Goal: Communication & Community: Answer question/provide support

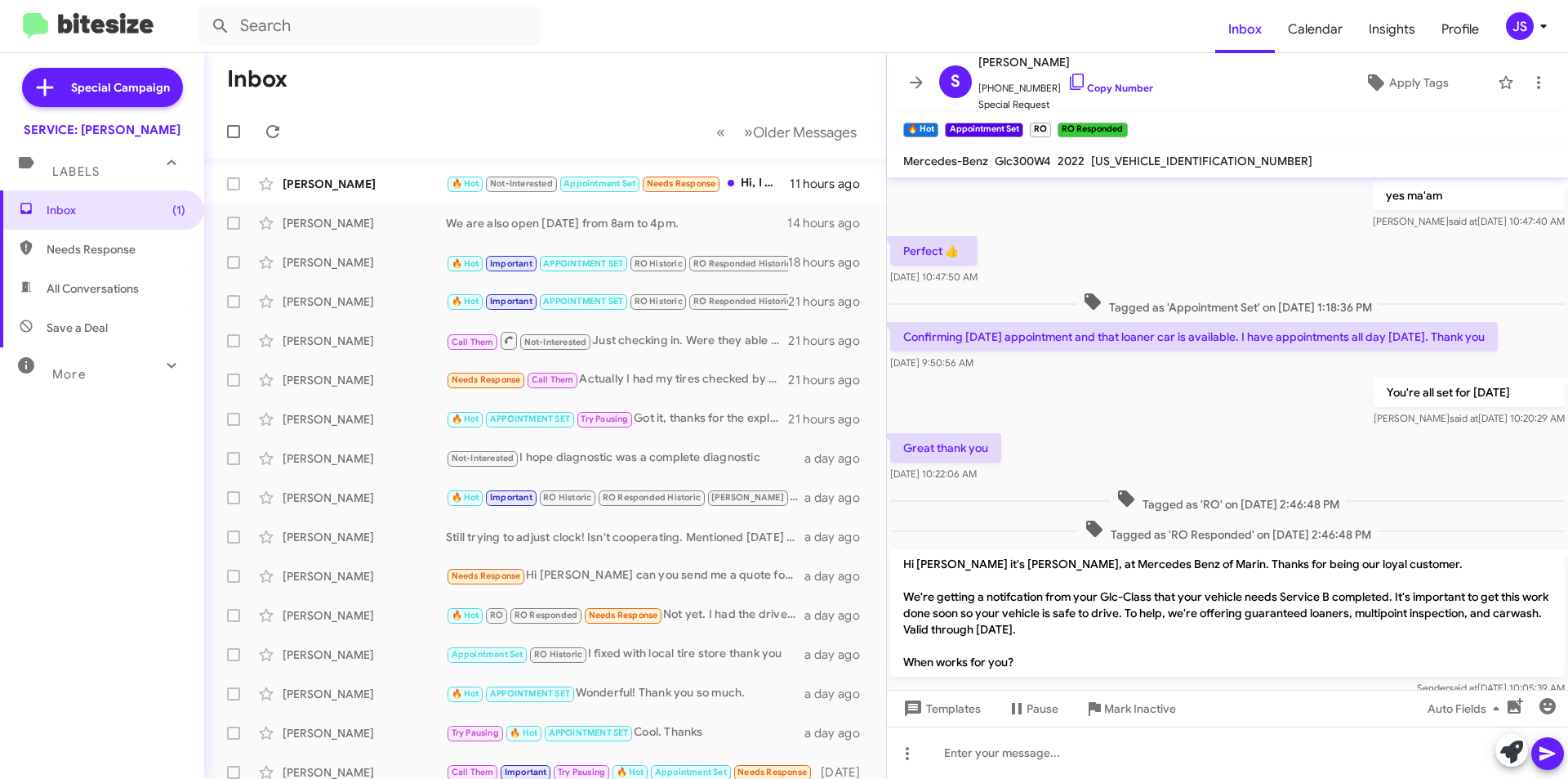
scroll to position [734, 0]
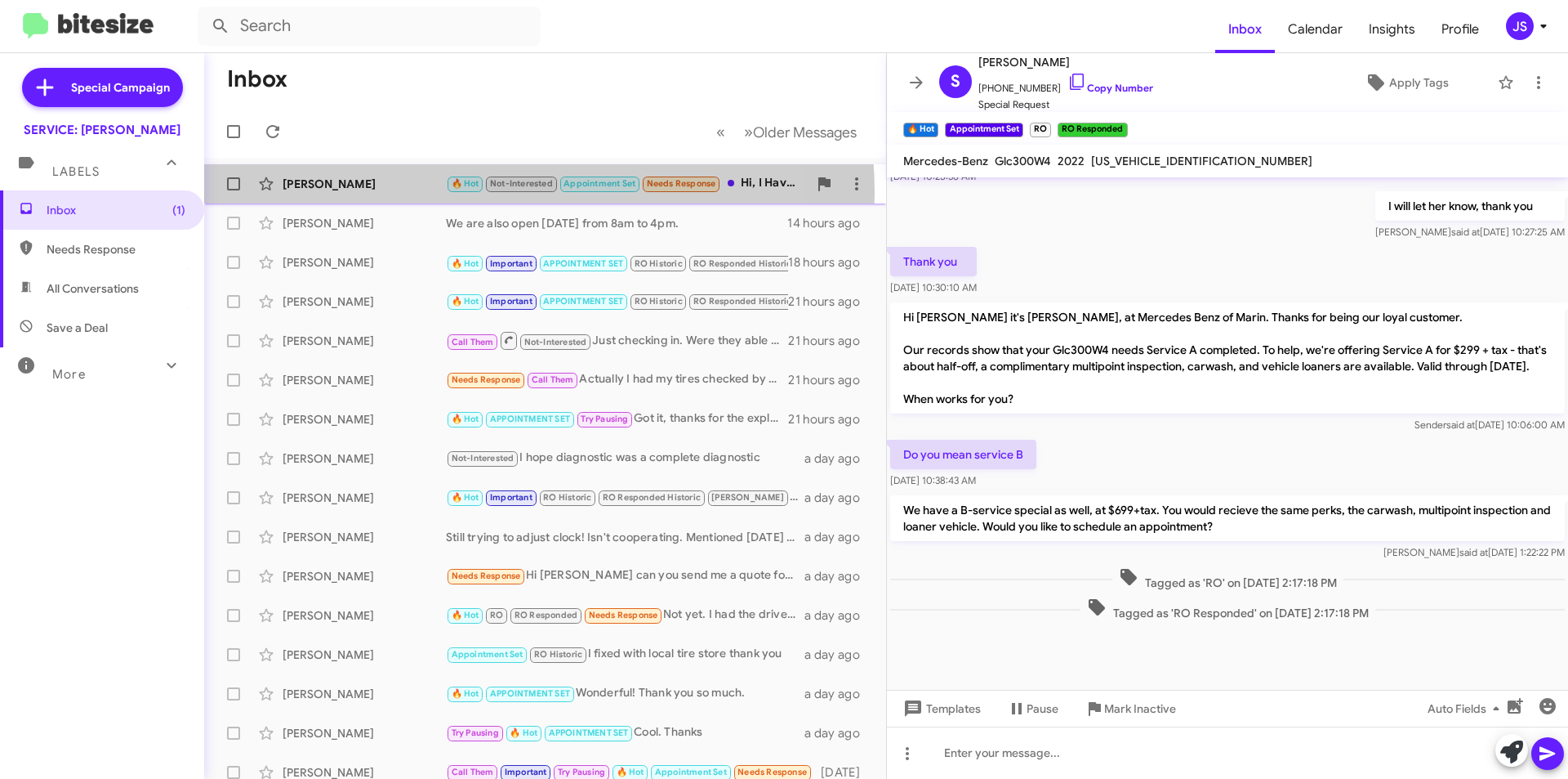
click at [425, 194] on div "[PERSON_NAME] 🔥 Hot Not-Interested Appointment Set Needs Response Hi, I Have a …" at bounding box center [544, 184] width 656 height 33
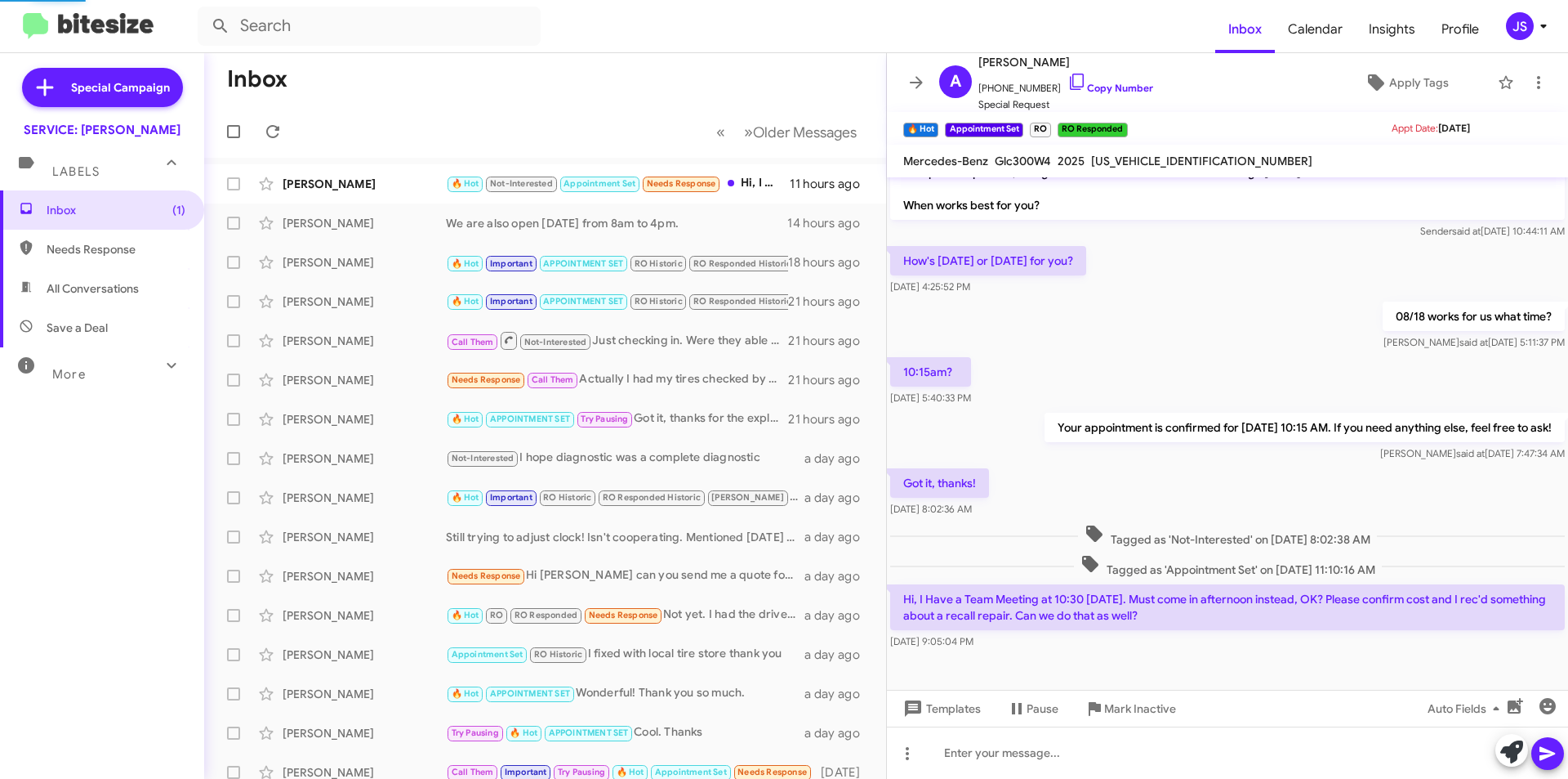
scroll to position [89, 0]
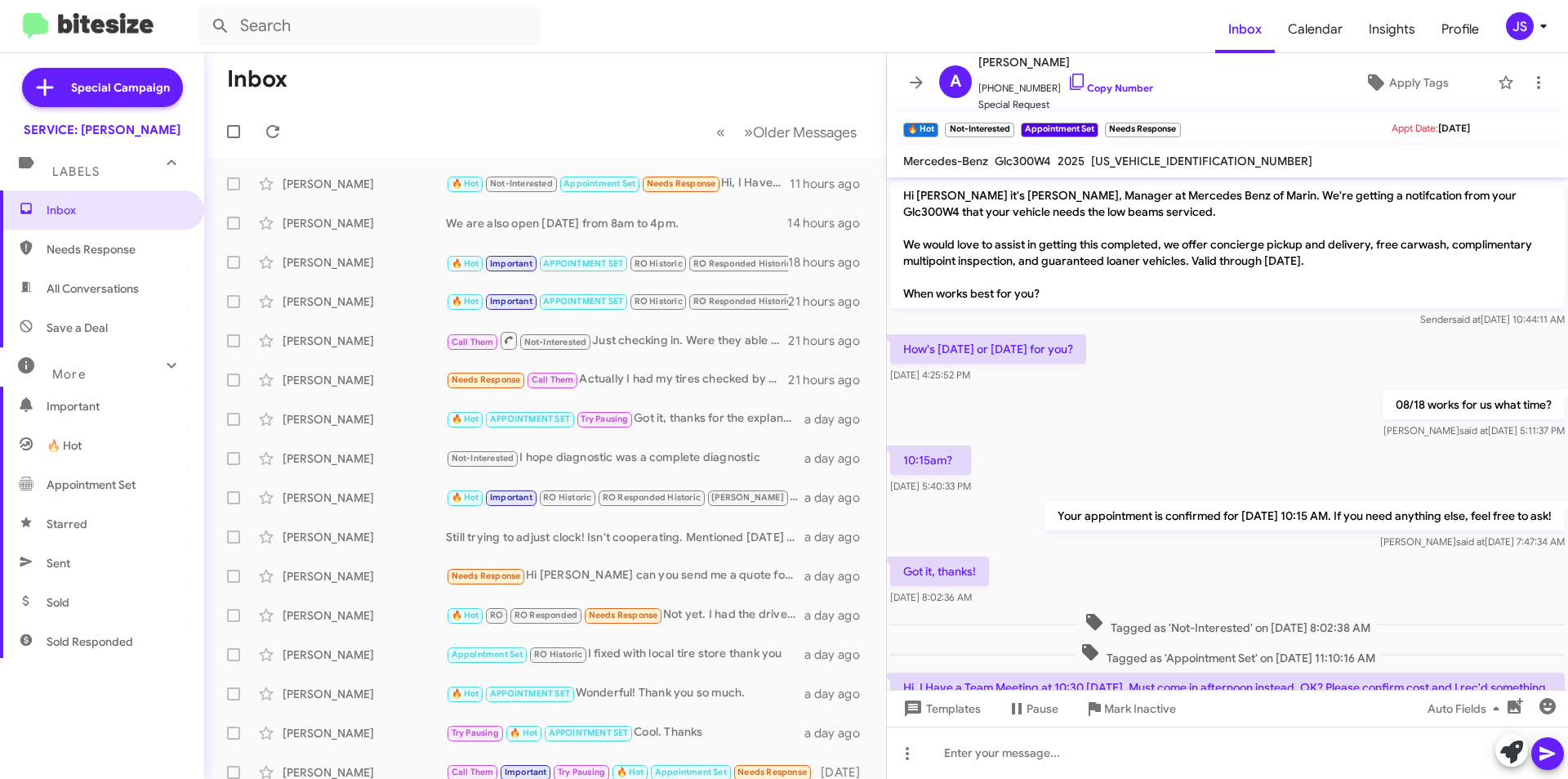
scroll to position [56, 0]
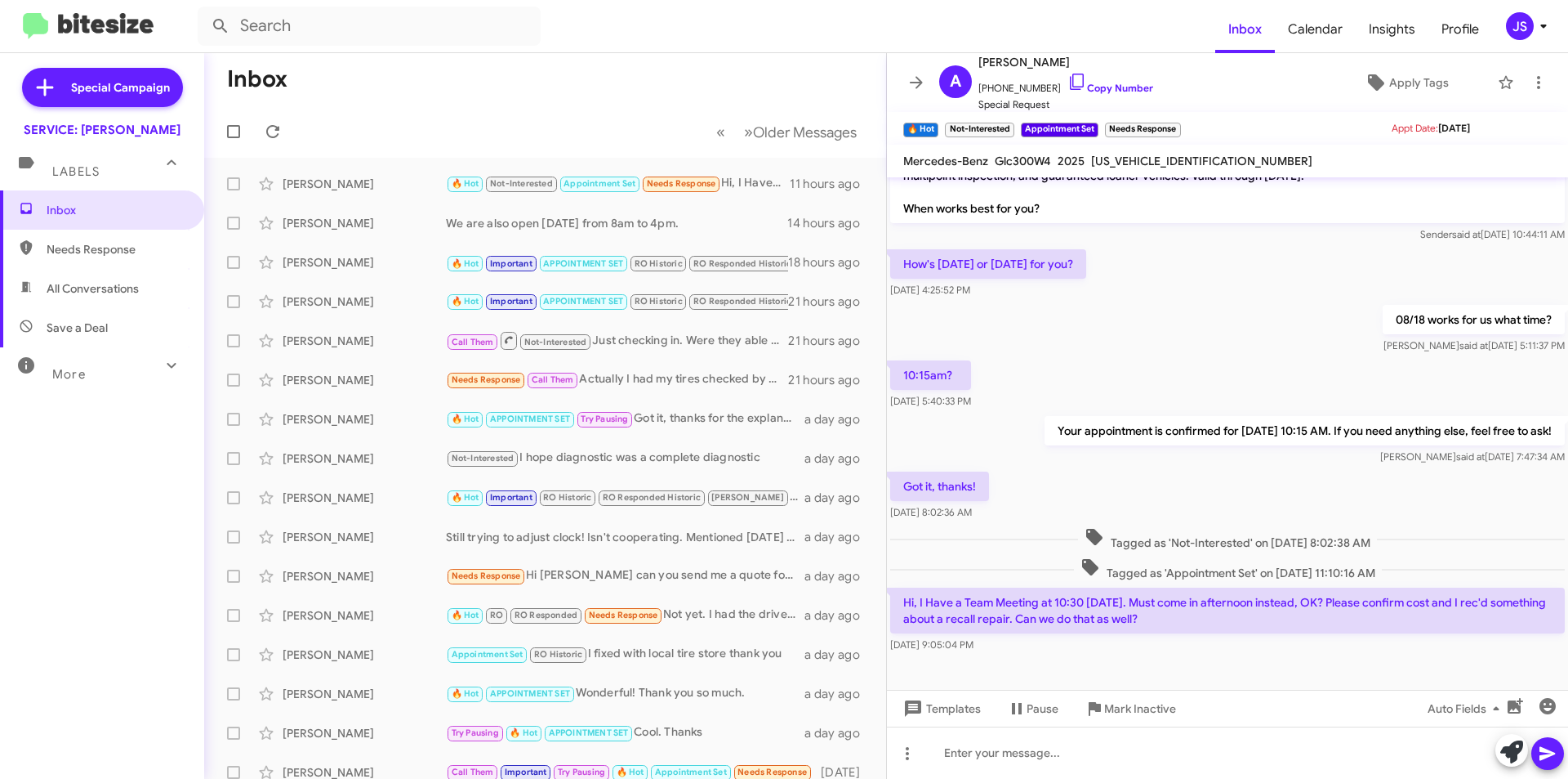
scroll to position [89, 0]
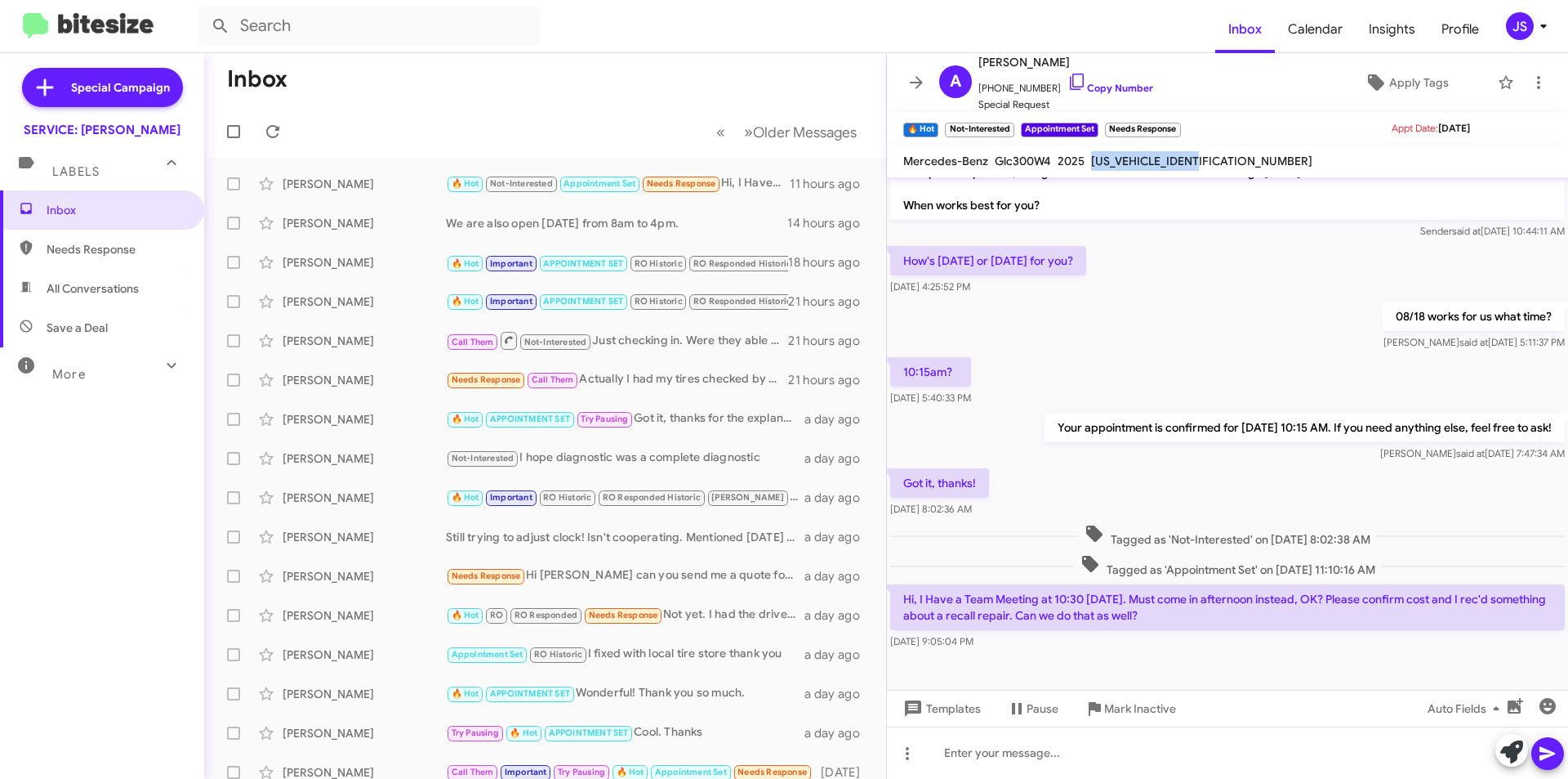
drag, startPoint x: 1091, startPoint y: 159, endPoint x: 1207, endPoint y: 159, distance: 116.0
click at [1207, 159] on span "[US_VEHICLE_IDENTIFICATION_NUMBER]" at bounding box center [1202, 161] width 221 height 15
copy span "[US_VEHICLE_IDENTIFICATION_NUMBER]"
click at [1010, 643] on div "[DATE] 9:05:04 PM" at bounding box center [1227, 641] width 675 height 17
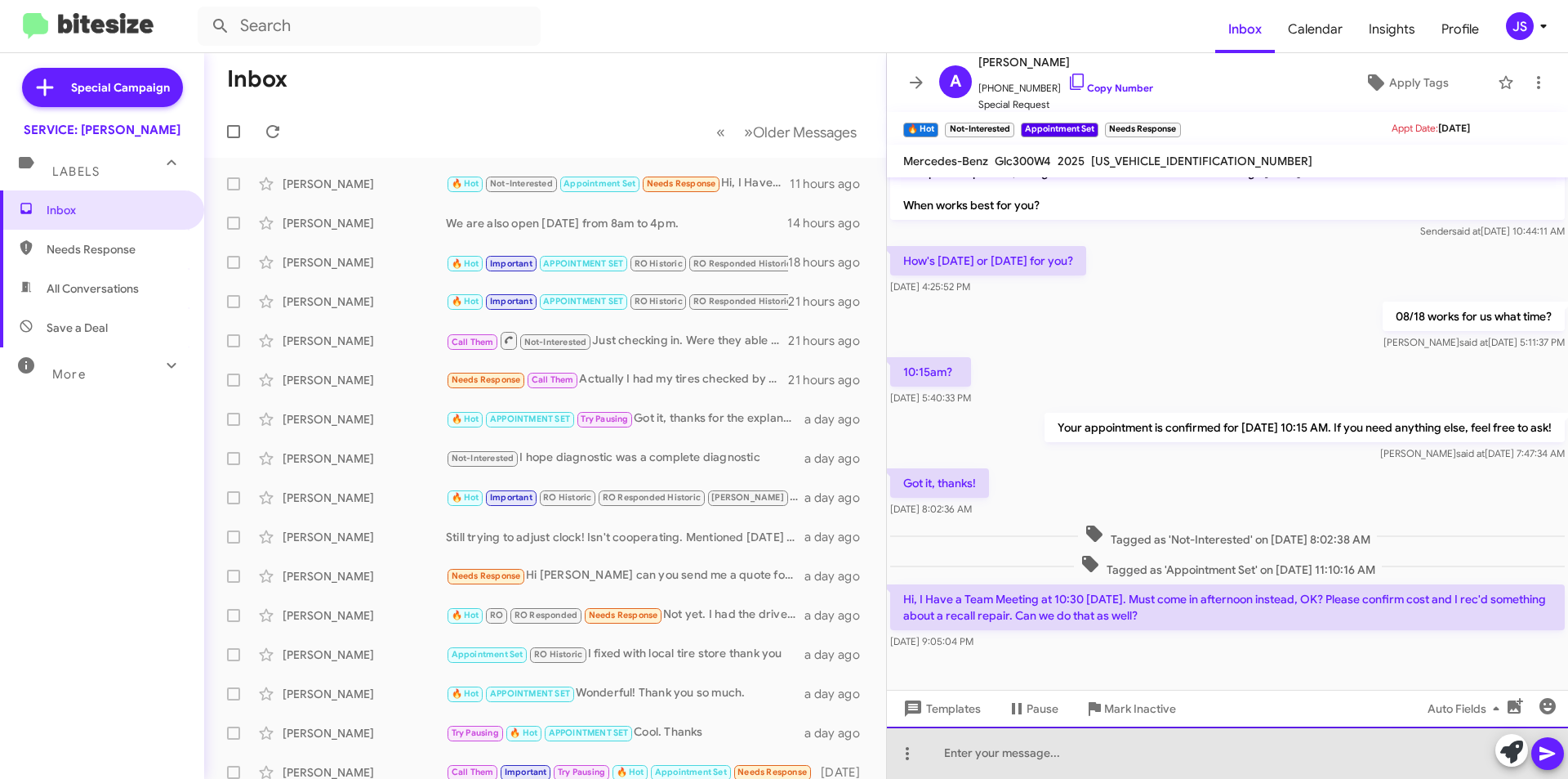
click at [1065, 759] on div at bounding box center [1228, 752] width 682 height 52
click at [1104, 764] on div at bounding box center [1228, 752] width 682 height 52
click at [1440, 762] on div "Good morning Anne, Monday around noon works for us. The routine service will be…" at bounding box center [1228, 752] width 682 height 52
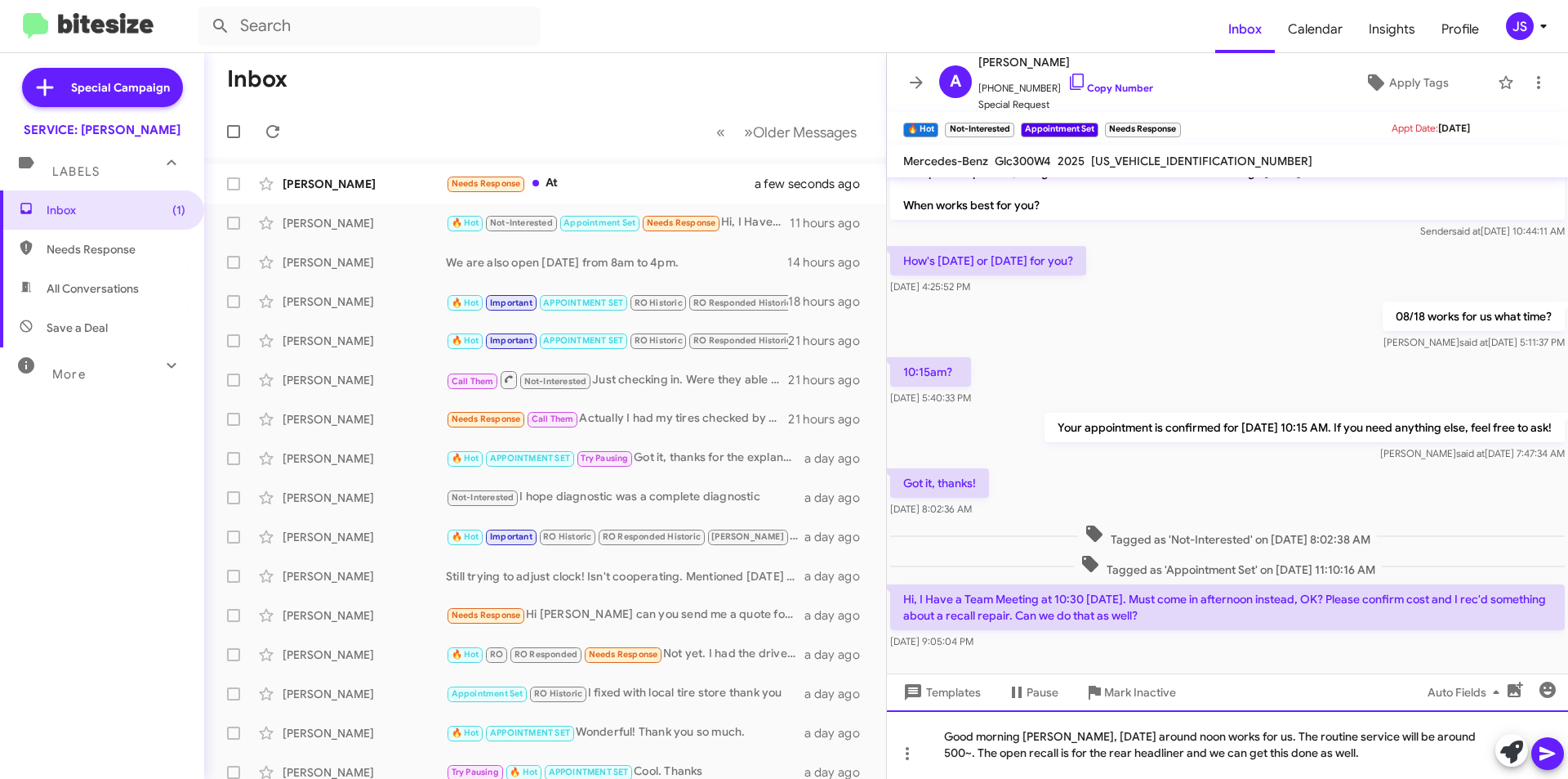
click at [1349, 757] on div "Good morning Anne, Monday around noon works for us. The routine service will be…" at bounding box center [1228, 744] width 682 height 69
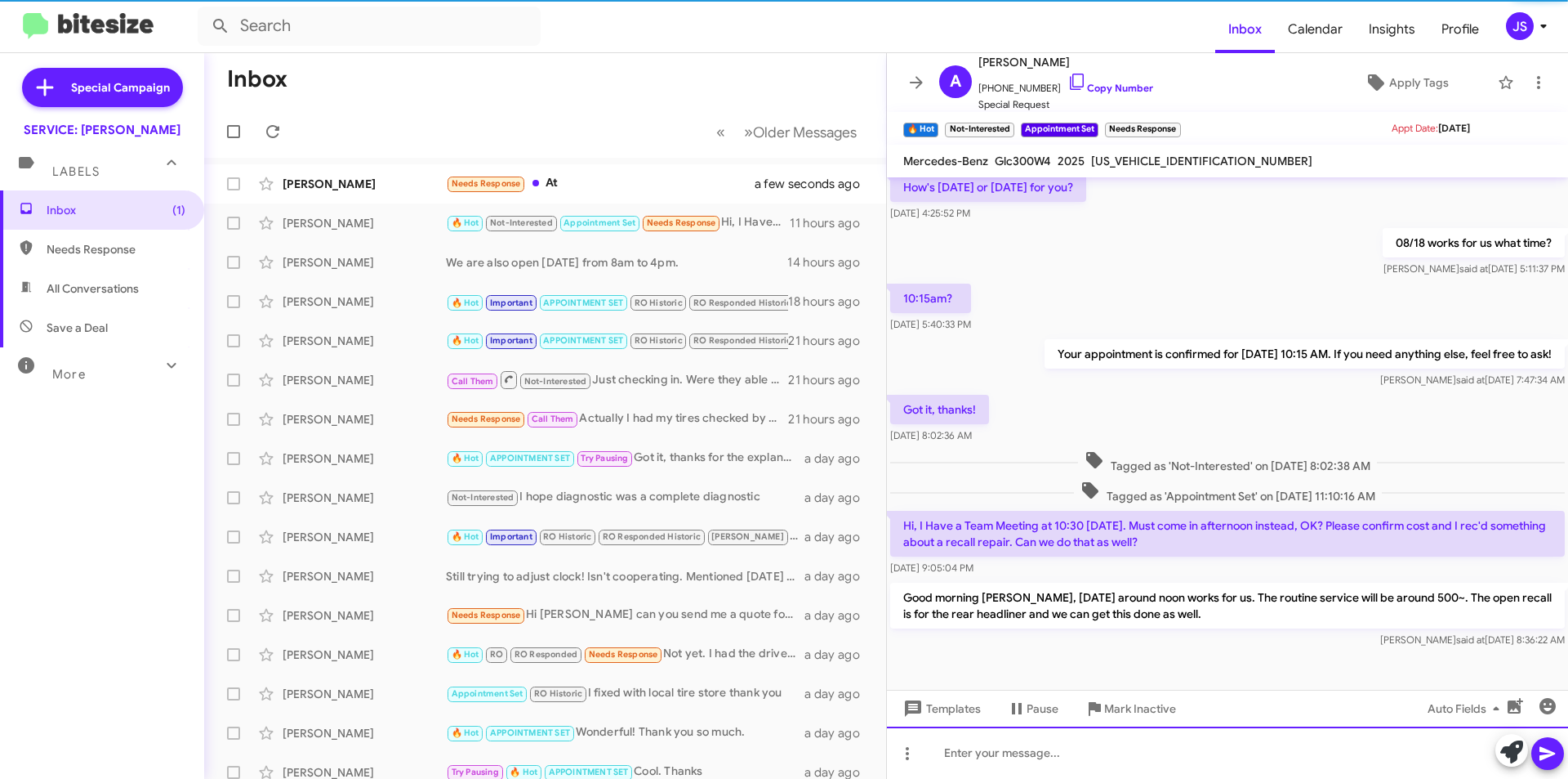
scroll to position [164, 0]
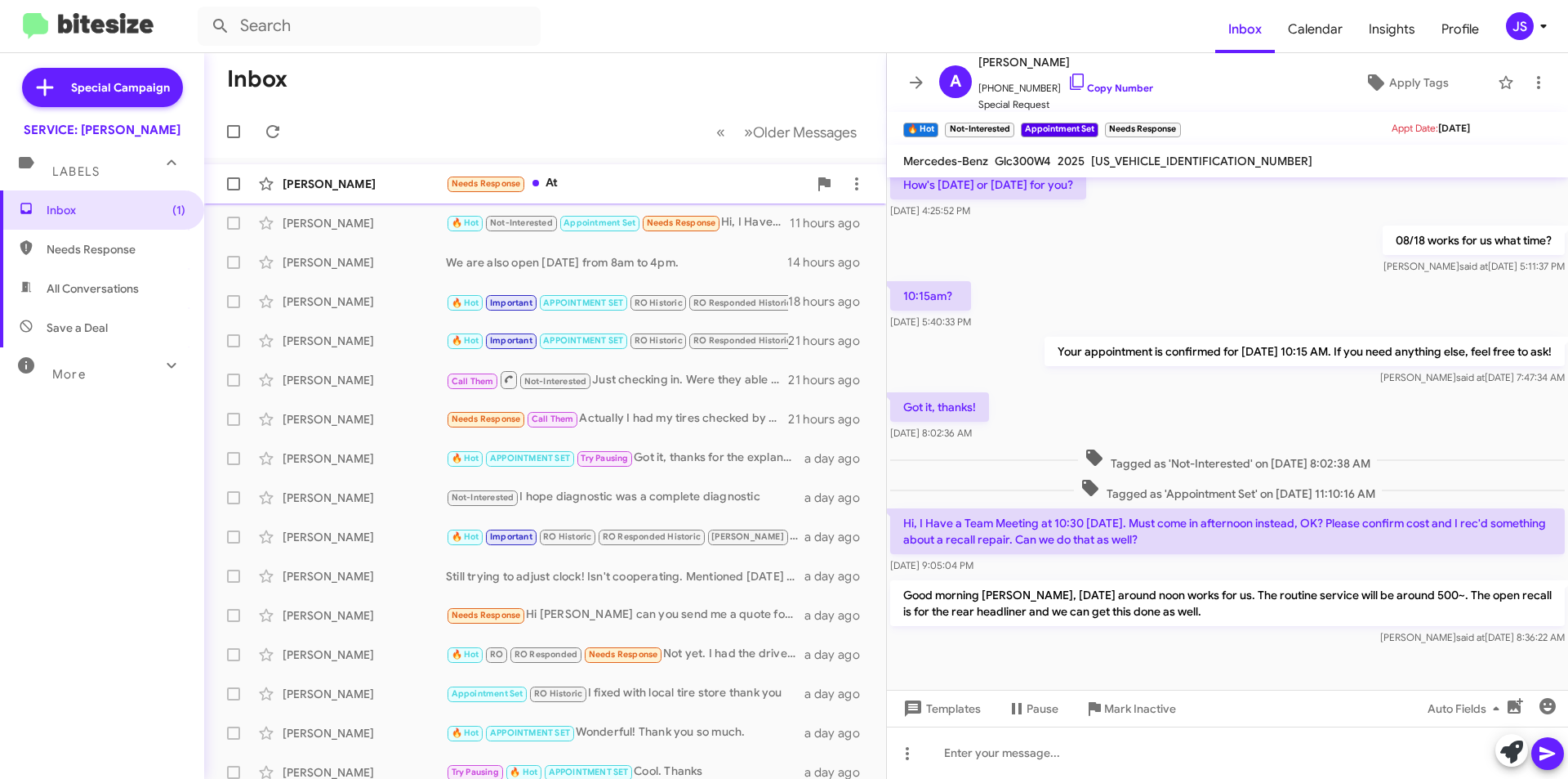
click at [537, 168] on div "Joel Renbaum Needs Response At a few seconds ago" at bounding box center [544, 184] width 656 height 33
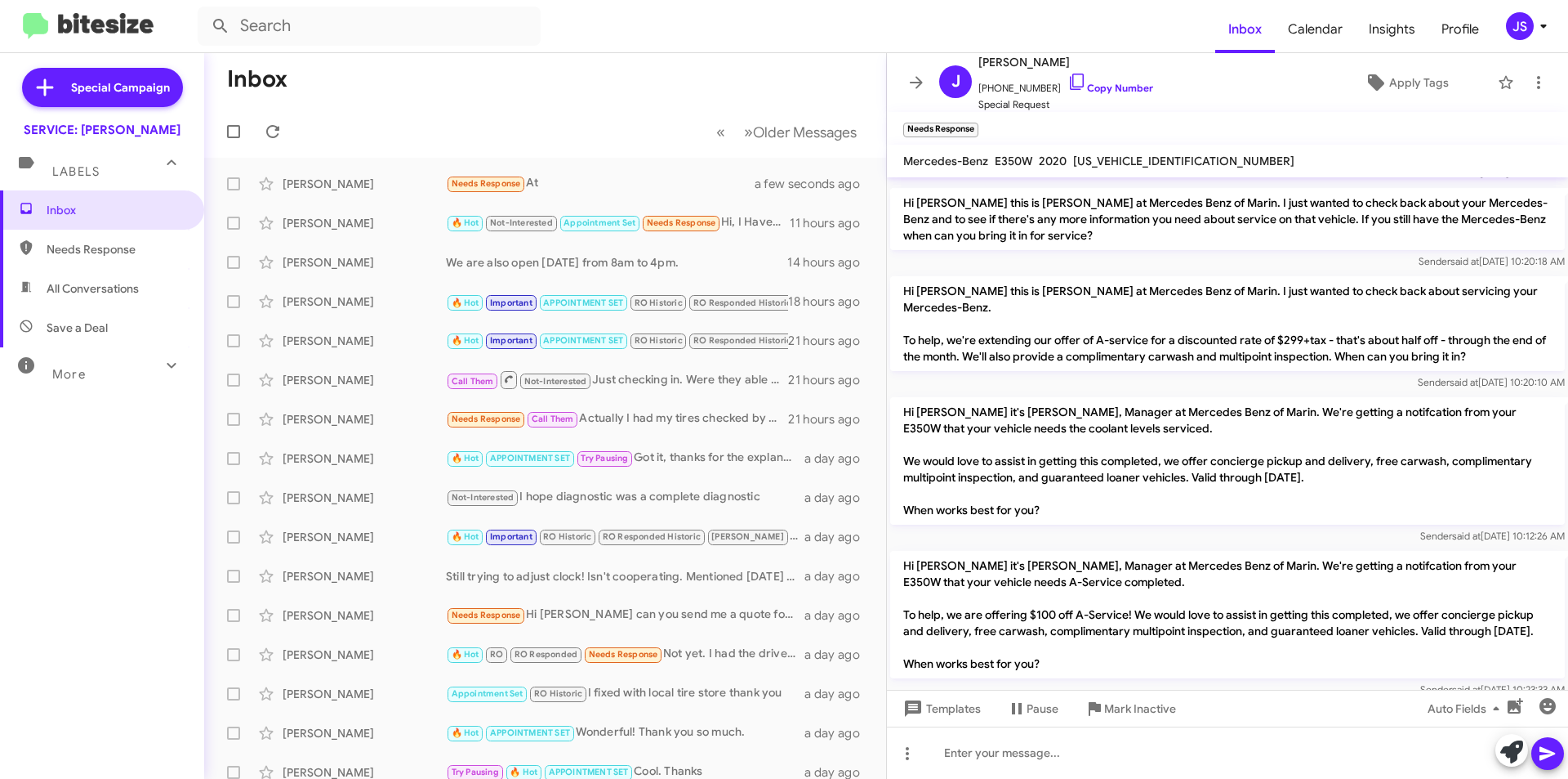
scroll to position [835, 0]
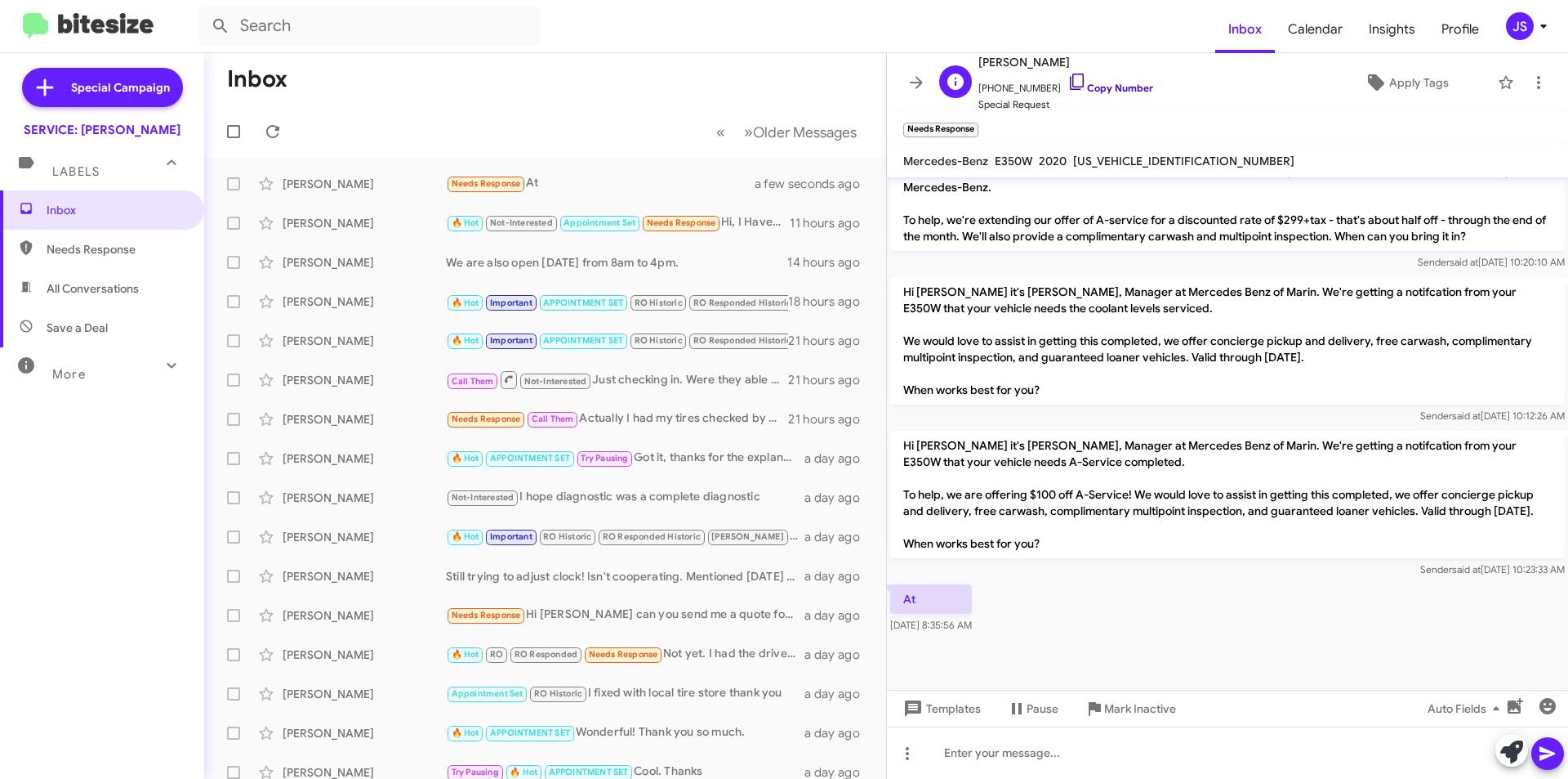
click at [1071, 87] on link "Copy Number" at bounding box center [1110, 88] width 86 height 12
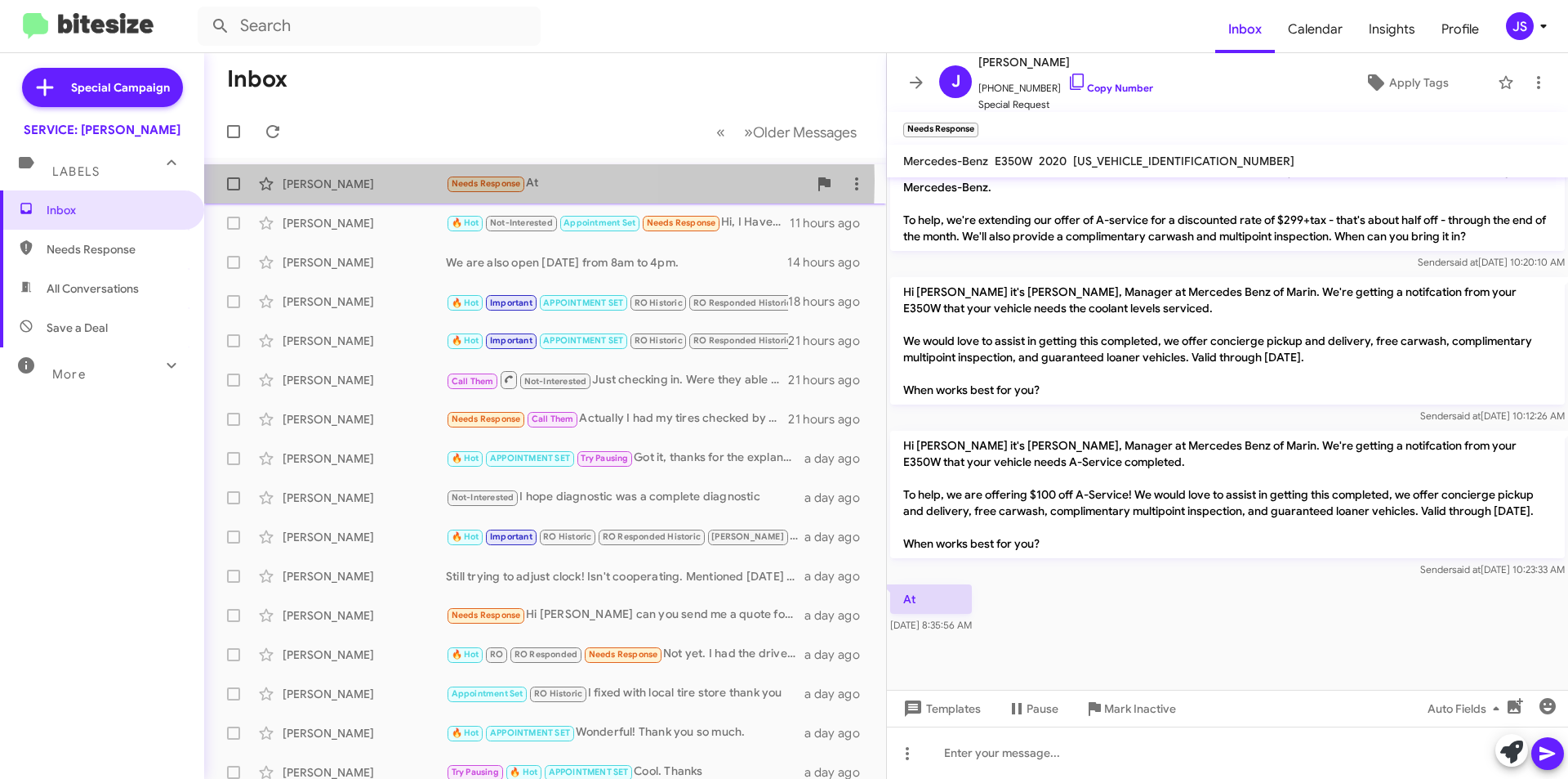
click at [352, 181] on div "Joel Renbaum" at bounding box center [365, 183] width 163 height 17
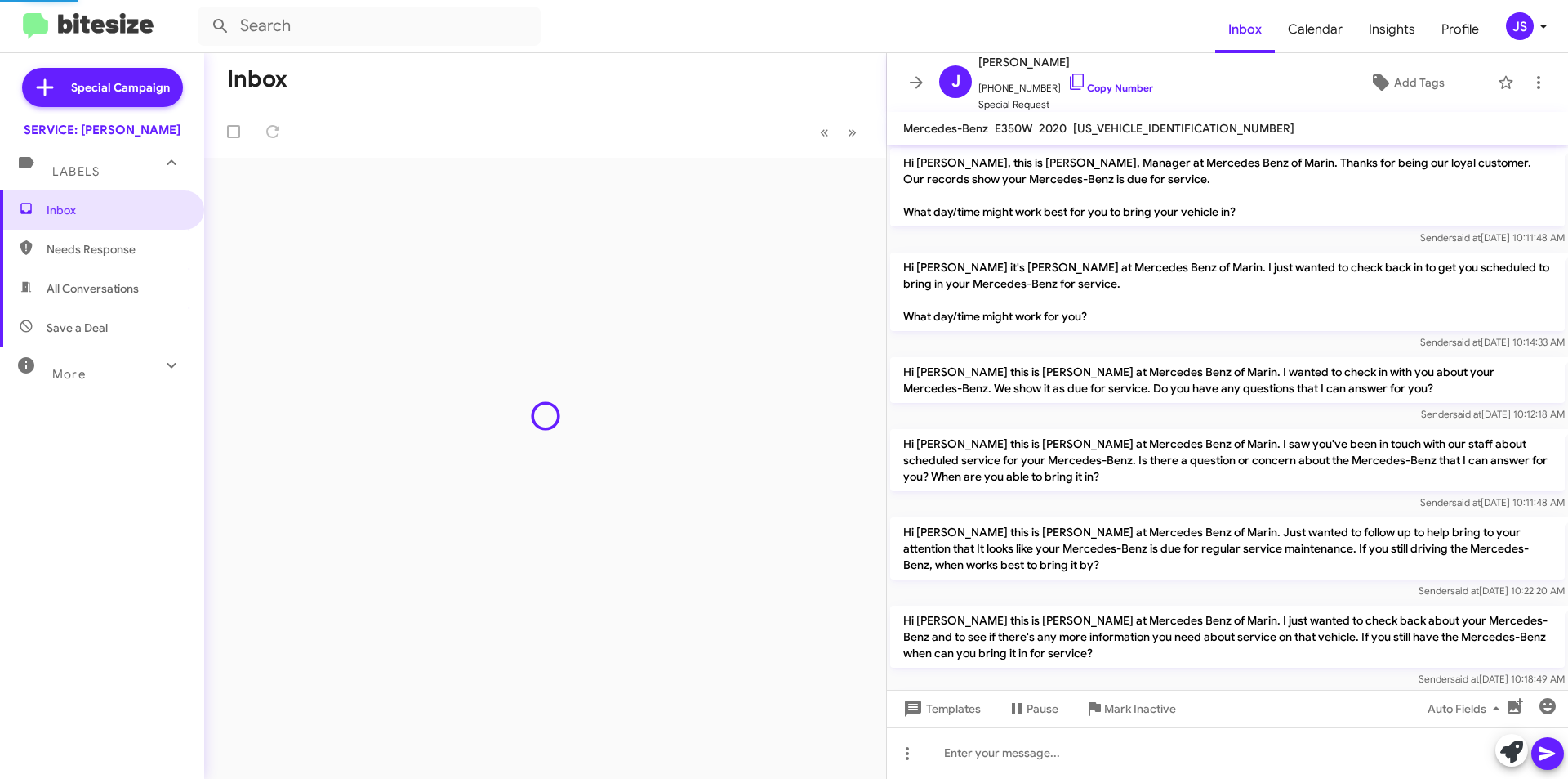
scroll to position [802, 0]
